Goal: Transaction & Acquisition: Obtain resource

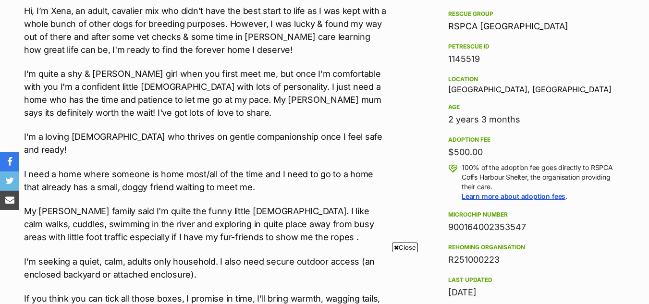
click at [409, 245] on span "Close" at bounding box center [405, 248] width 26 height 10
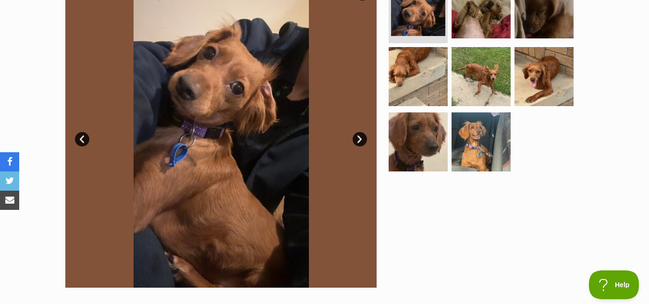
scroll to position [212, 0]
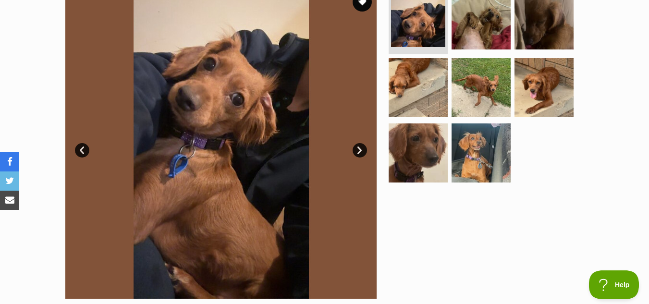
drag, startPoint x: 653, startPoint y: 90, endPoint x: 651, endPoint y: 43, distance: 46.7
click at [360, 145] on link "Next" at bounding box center [360, 150] width 14 height 14
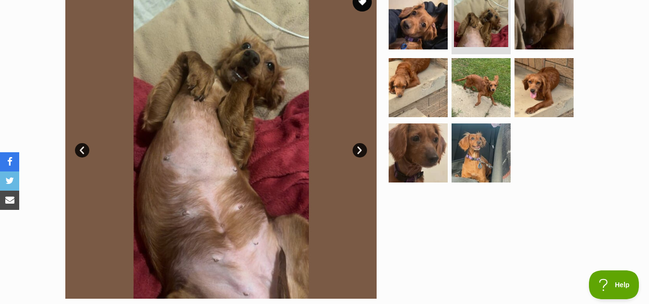
click at [356, 148] on link "Next" at bounding box center [360, 150] width 14 height 14
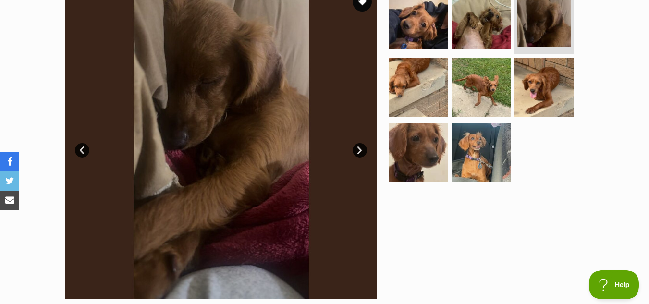
click at [356, 148] on link "Next" at bounding box center [360, 150] width 14 height 14
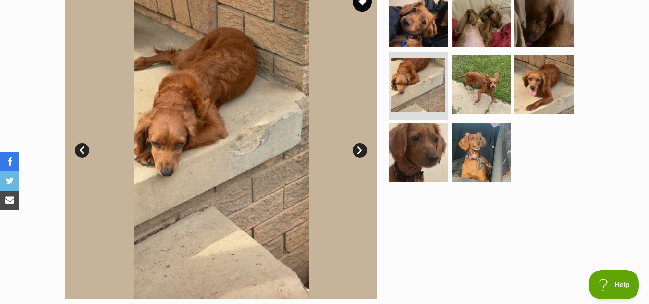
click at [356, 148] on link "Next" at bounding box center [360, 150] width 14 height 14
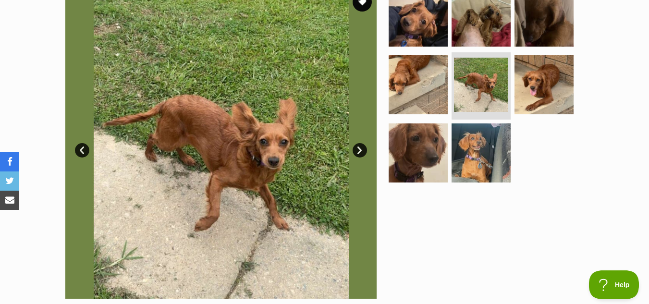
click at [356, 148] on link "Next" at bounding box center [360, 150] width 14 height 14
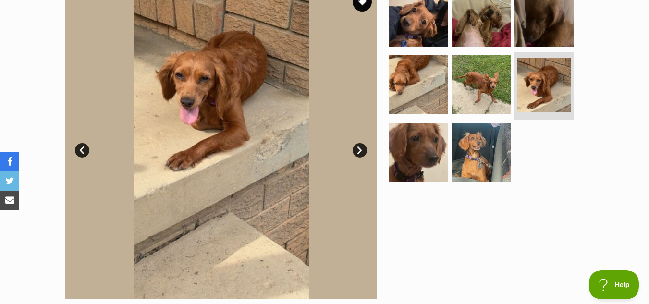
click at [356, 148] on link "Next" at bounding box center [360, 150] width 14 height 14
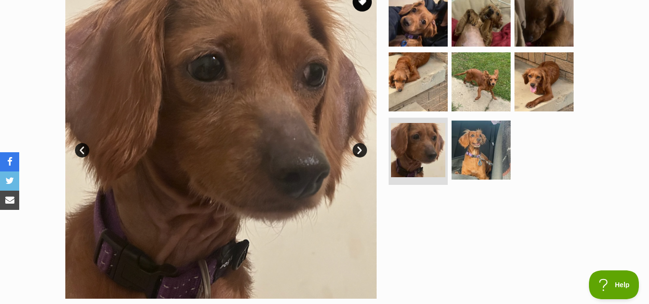
click at [358, 151] on link "Next" at bounding box center [360, 150] width 14 height 14
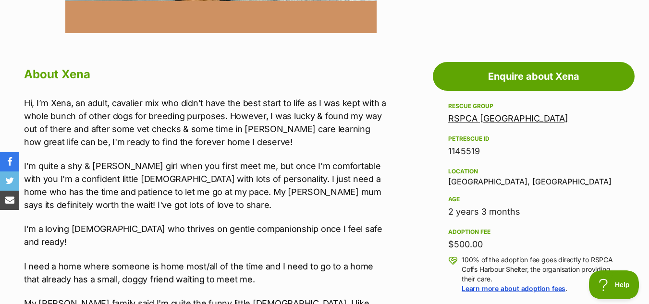
scroll to position [0, 0]
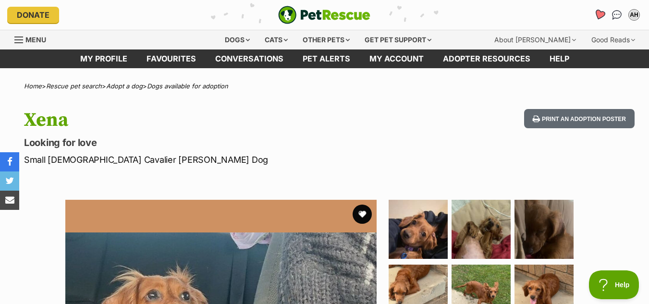
click at [597, 16] on icon "Favourites" at bounding box center [600, 14] width 12 height 11
